Goal: Task Accomplishment & Management: Use online tool/utility

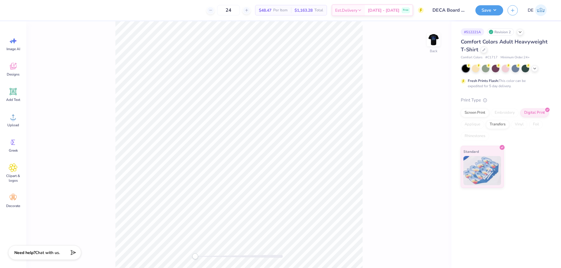
click at [431, 41] on img at bounding box center [434, 40] width 12 height 12
click at [13, 123] on span "Upload" at bounding box center [13, 125] width 12 height 5
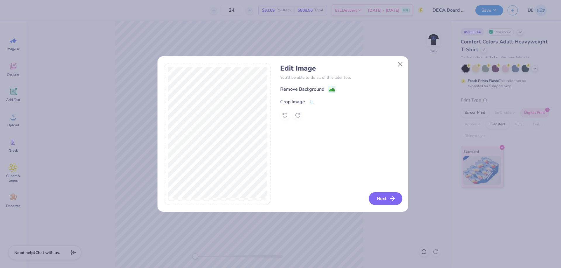
click at [384, 199] on button "Next" at bounding box center [386, 198] width 34 height 13
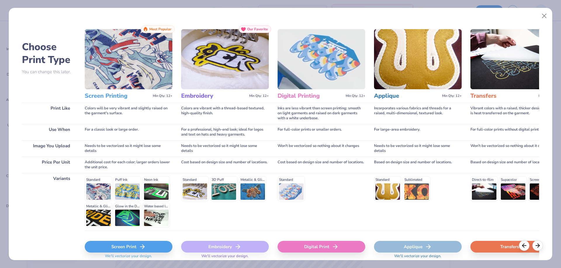
click at [318, 249] on div "Digital Print" at bounding box center [321, 247] width 88 height 12
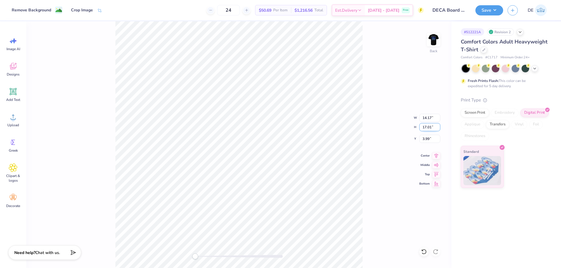
click at [426, 128] on input "17.01" at bounding box center [429, 127] width 21 height 8
type input "12"
type input "10.00"
type input "12.00"
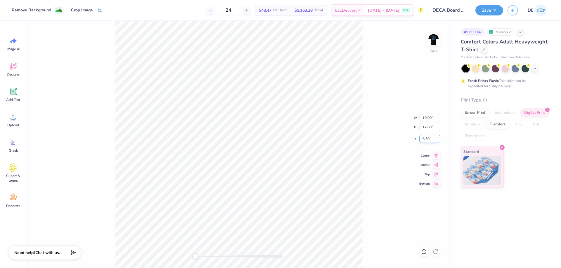
click at [427, 137] on input "6.50" at bounding box center [429, 139] width 21 height 8
type input "1.5"
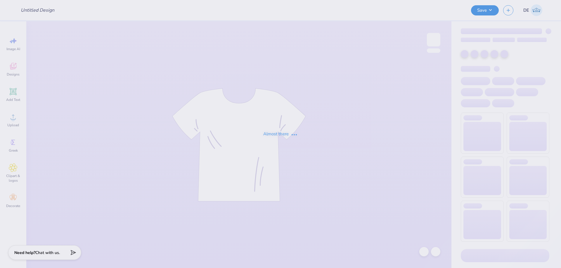
type input "DECA Board Merch"
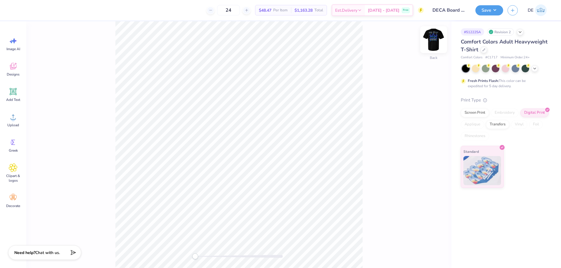
click at [431, 39] on img at bounding box center [433, 39] width 23 height 23
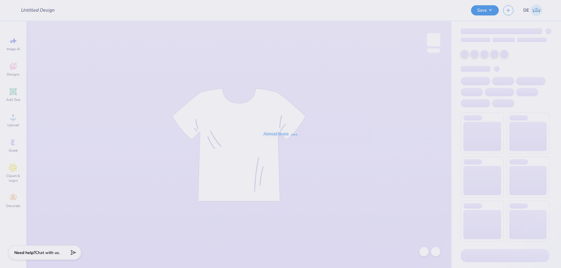
type input "DECA Board Merch"
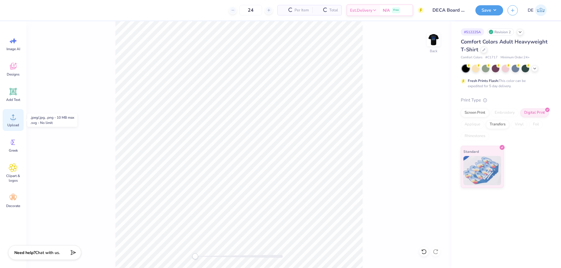
click at [11, 121] on icon at bounding box center [13, 117] width 9 height 9
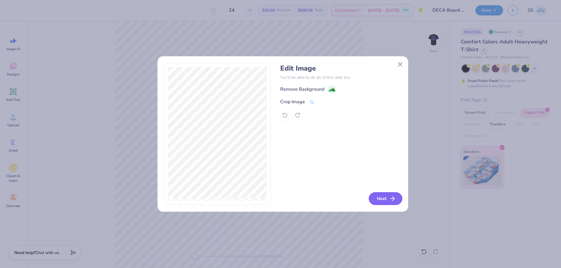
click at [383, 198] on button "Next" at bounding box center [386, 198] width 34 height 13
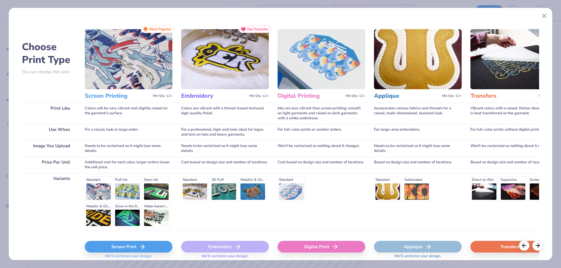
click at [317, 246] on div "Digital Print" at bounding box center [321, 247] width 88 height 12
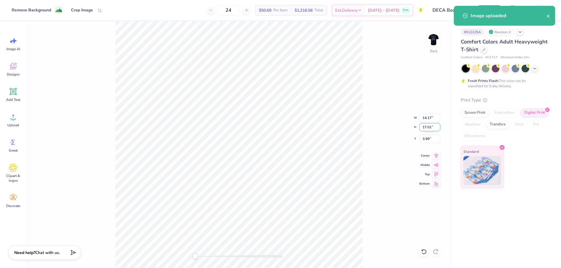
click at [423, 126] on input "17.01" at bounding box center [429, 127] width 21 height 8
type input "12"
type input "10.00"
type input "12.00"
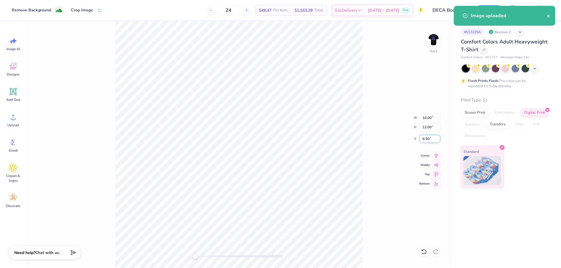
click at [426, 140] on input "6.50" at bounding box center [429, 139] width 21 height 8
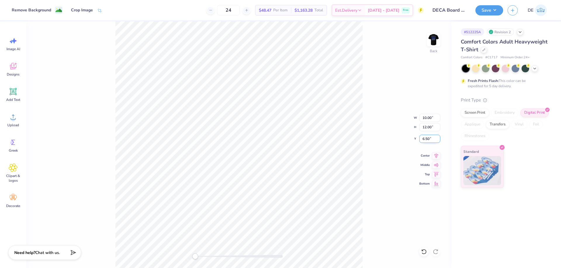
click at [426, 140] on input "6.50" at bounding box center [429, 139] width 21 height 8
type input "1.5"
click at [427, 39] on img at bounding box center [433, 39] width 23 height 23
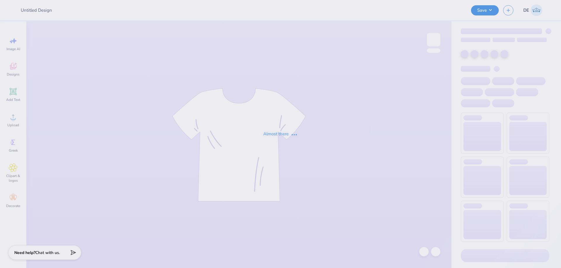
type input "SAE Fall Rush"
